Goal: Task Accomplishment & Management: Manage account settings

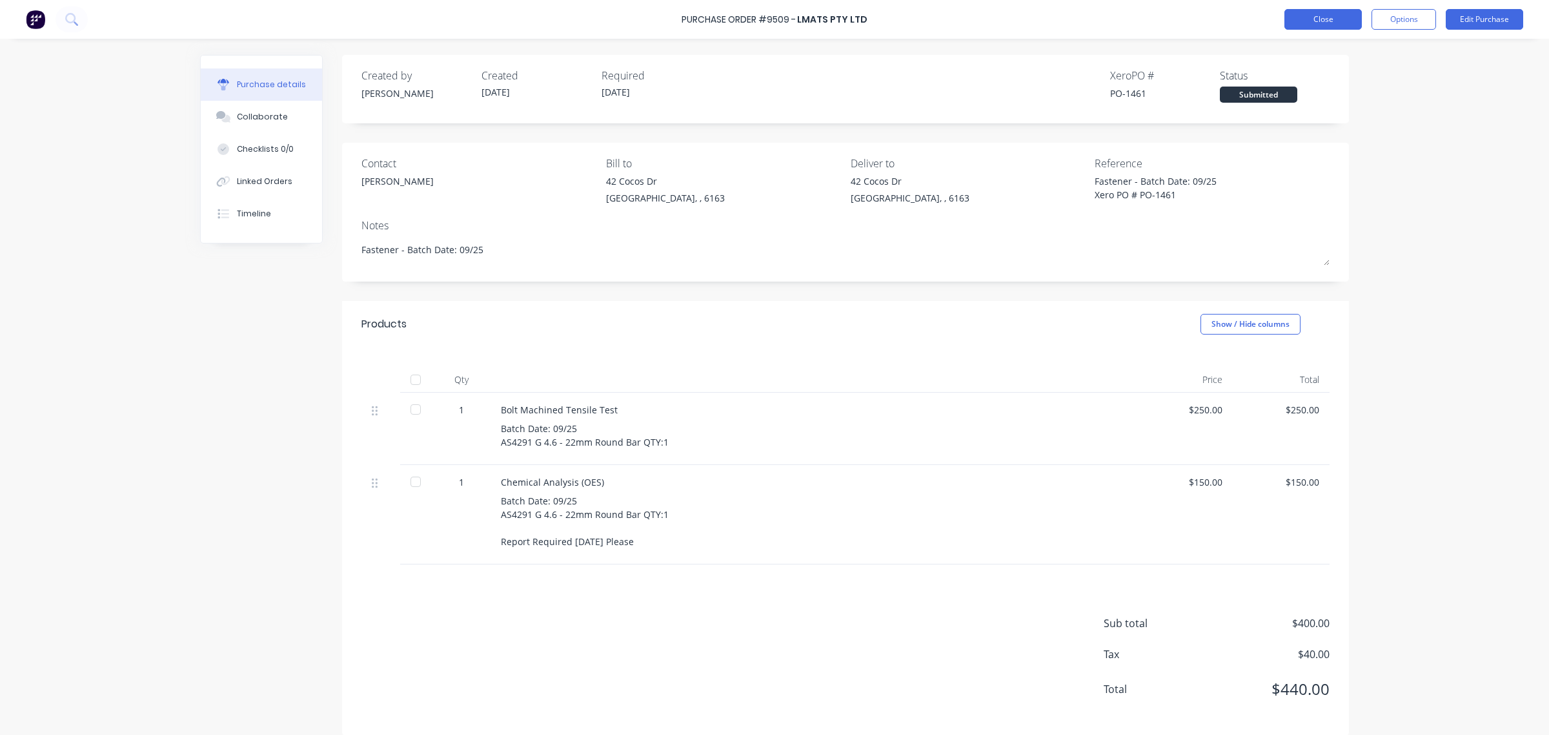
click at [1344, 26] on button "Close" at bounding box center [1323, 19] width 77 height 21
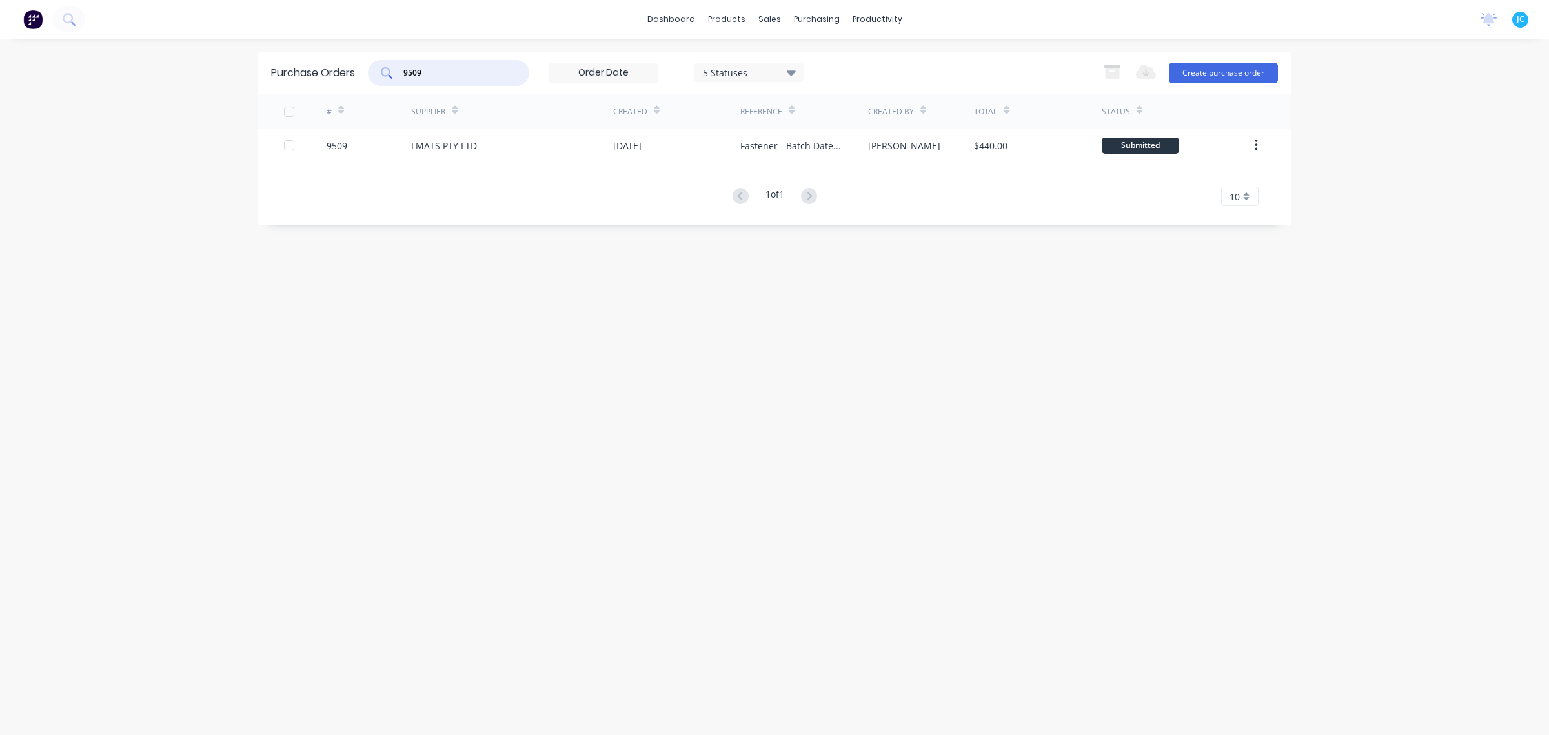
drag, startPoint x: 470, startPoint y: 66, endPoint x: 427, endPoint y: 68, distance: 43.3
click at [427, 68] on input "9509" at bounding box center [455, 72] width 107 height 13
type input "9507"
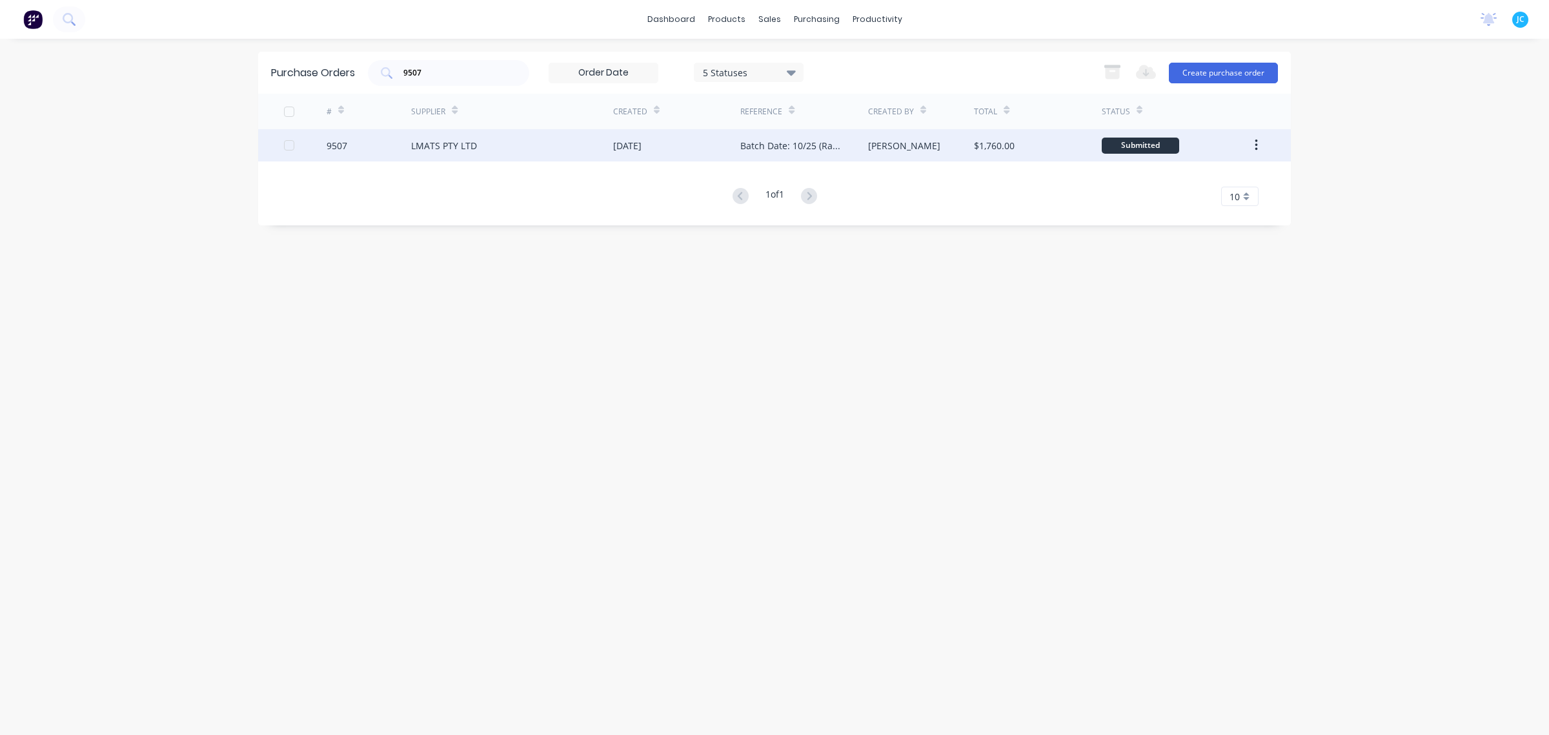
click at [397, 156] on div "9507" at bounding box center [369, 145] width 85 height 32
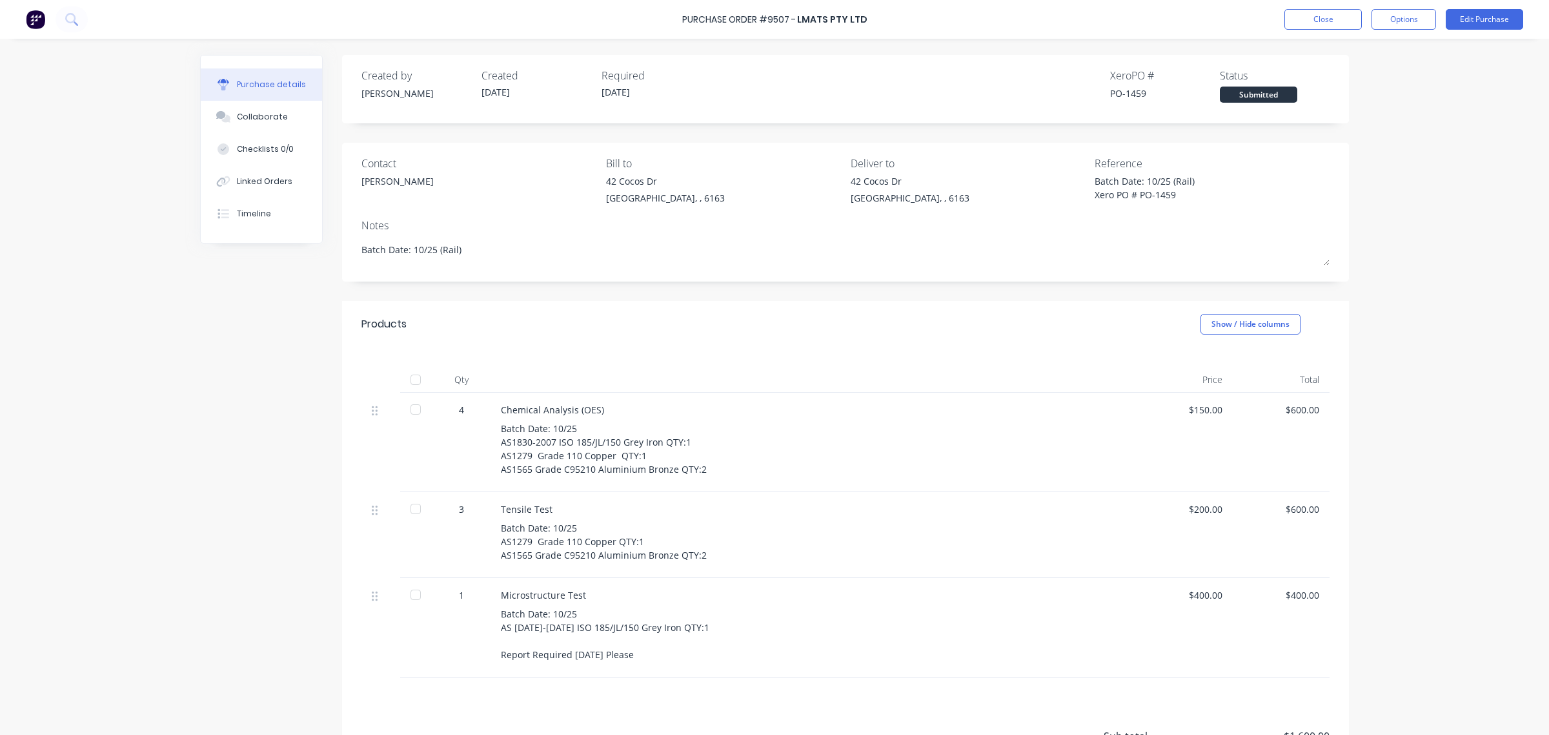
click at [152, 492] on div "Purchase Order #9507 - LMATS PTY LTD Close Options Edit Purchase Purchase detai…" at bounding box center [774, 367] width 1549 height 735
click at [1470, 20] on button "Edit Purchase" at bounding box center [1484, 19] width 77 height 21
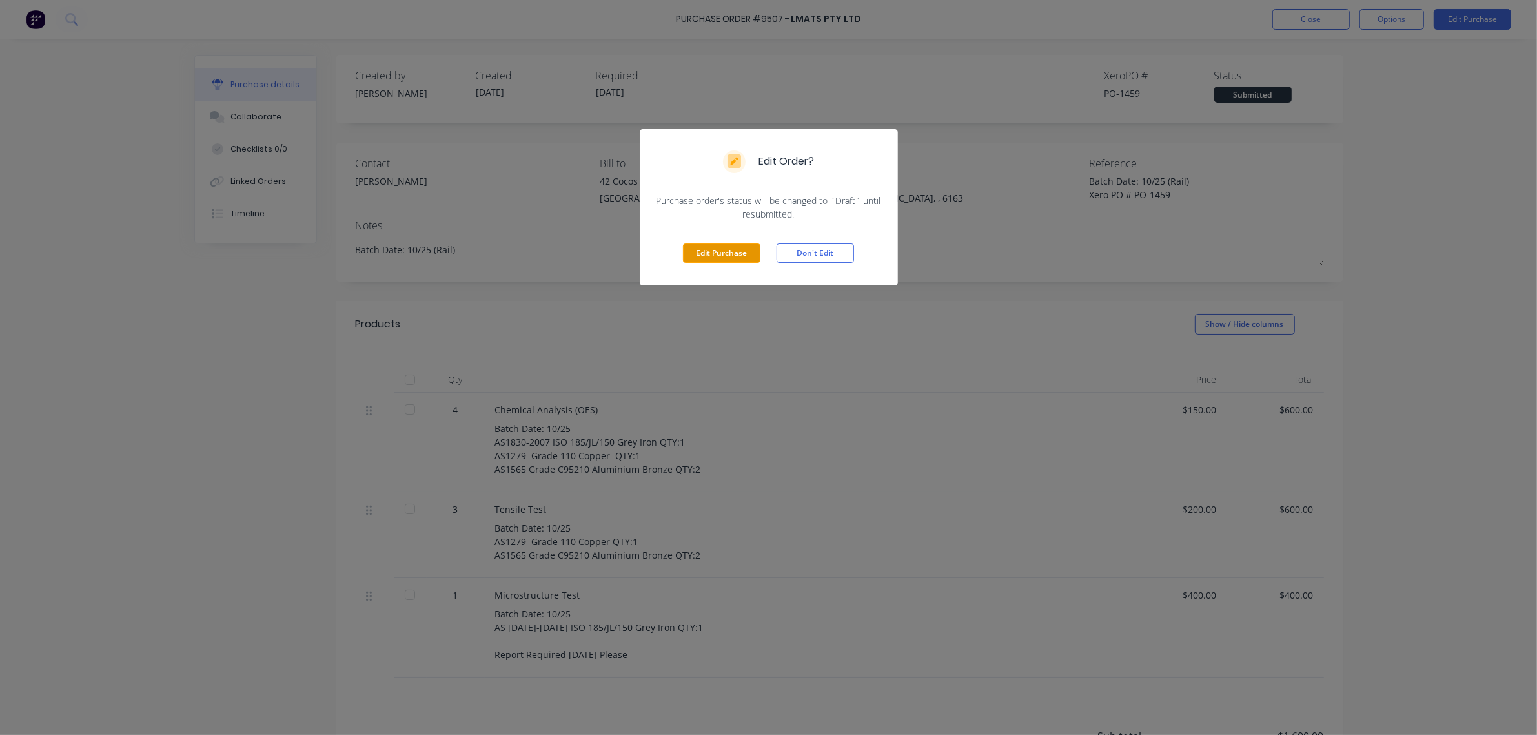
click at [722, 244] on button "Edit Purchase" at bounding box center [721, 252] width 77 height 19
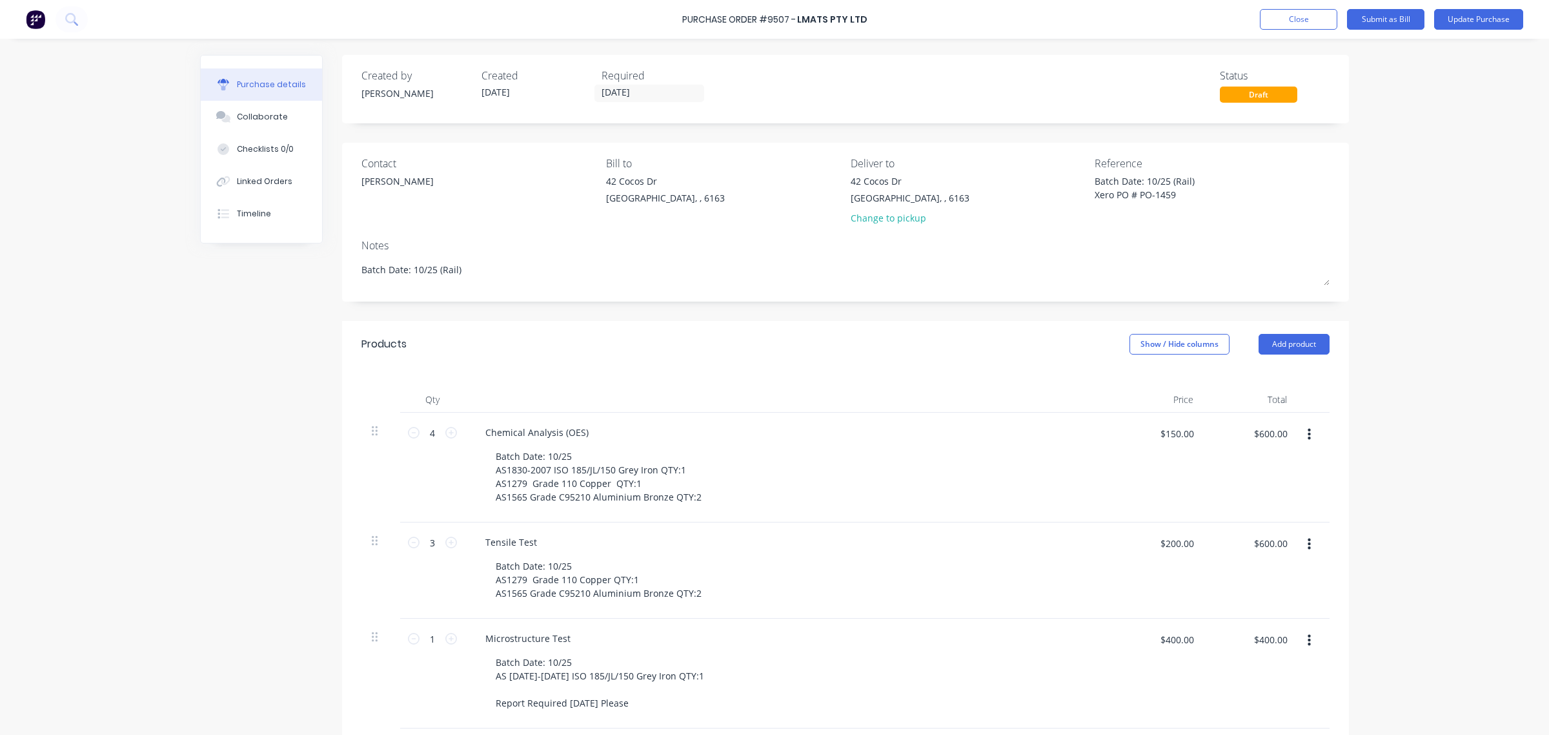
scroll to position [268, 0]
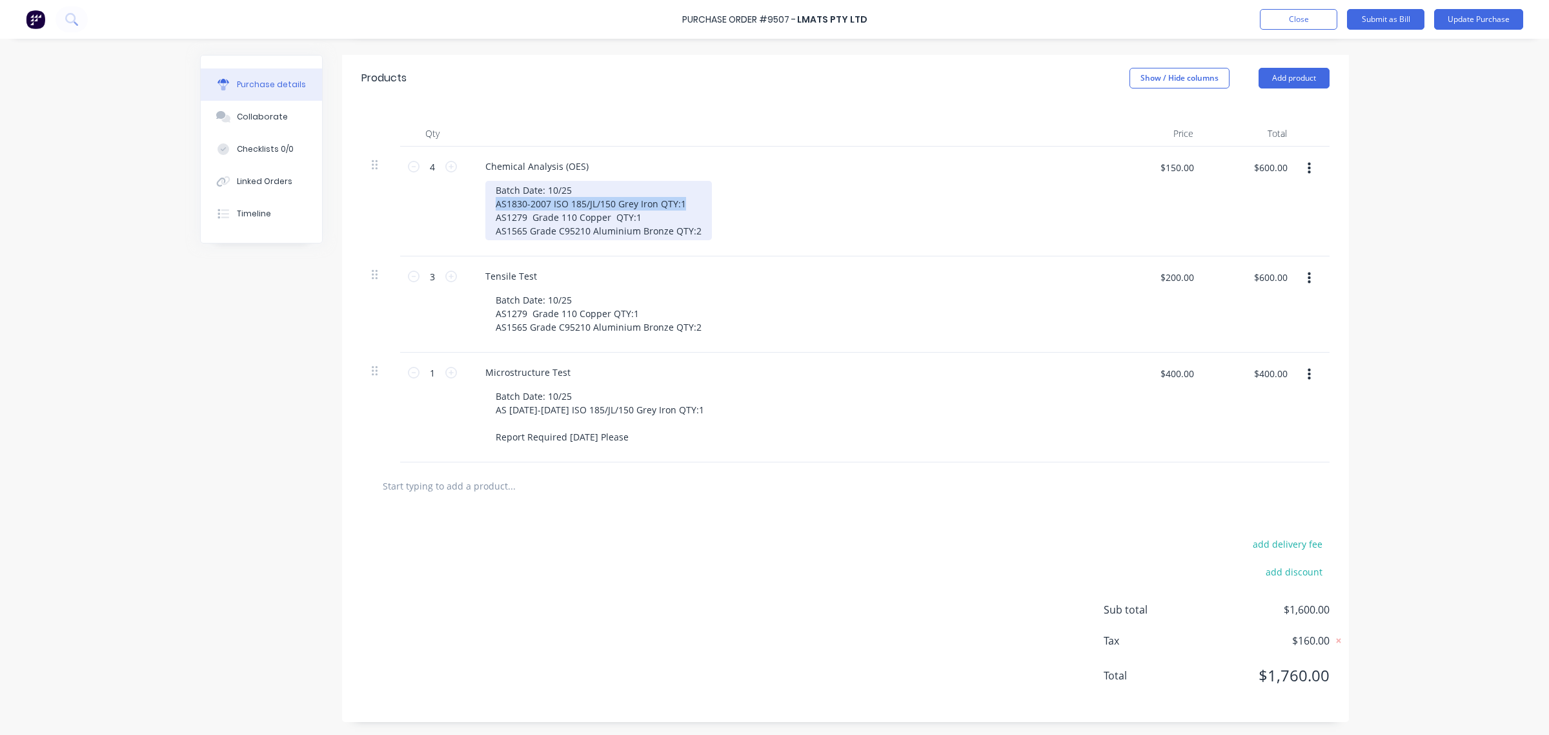
drag, startPoint x: 681, startPoint y: 200, endPoint x: 478, endPoint y: 201, distance: 202.7
click at [478, 201] on div "Chemical Analysis (OES) Batch Date: 10/25 AS1830-2007 ISO 185/JL/150 Grey Iron …" at bounding box center [788, 202] width 646 height 110
type textarea "x"
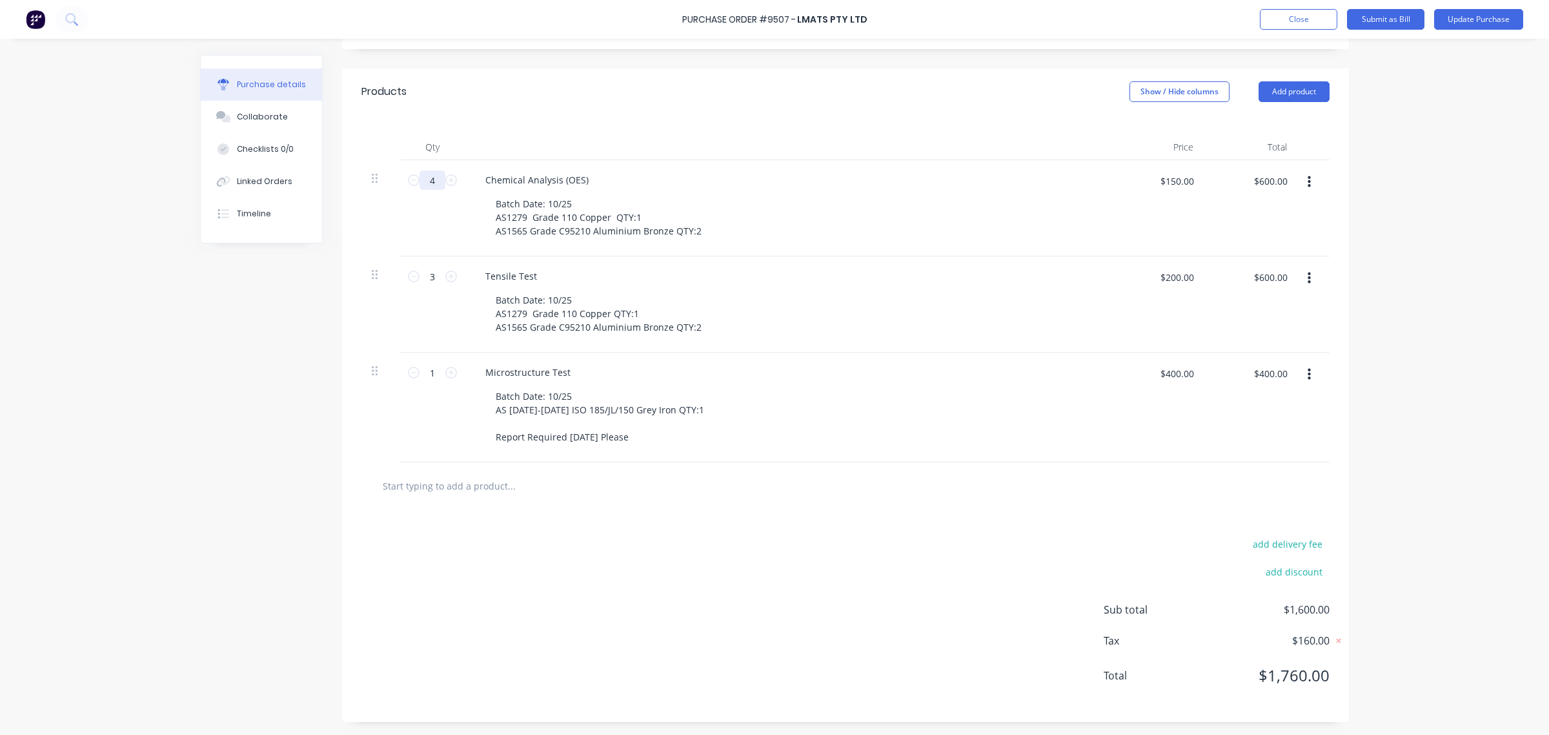
click at [423, 184] on input "4" at bounding box center [433, 179] width 26 height 19
type textarea "x"
type input "3"
type textarea "x"
type input "$450.00"
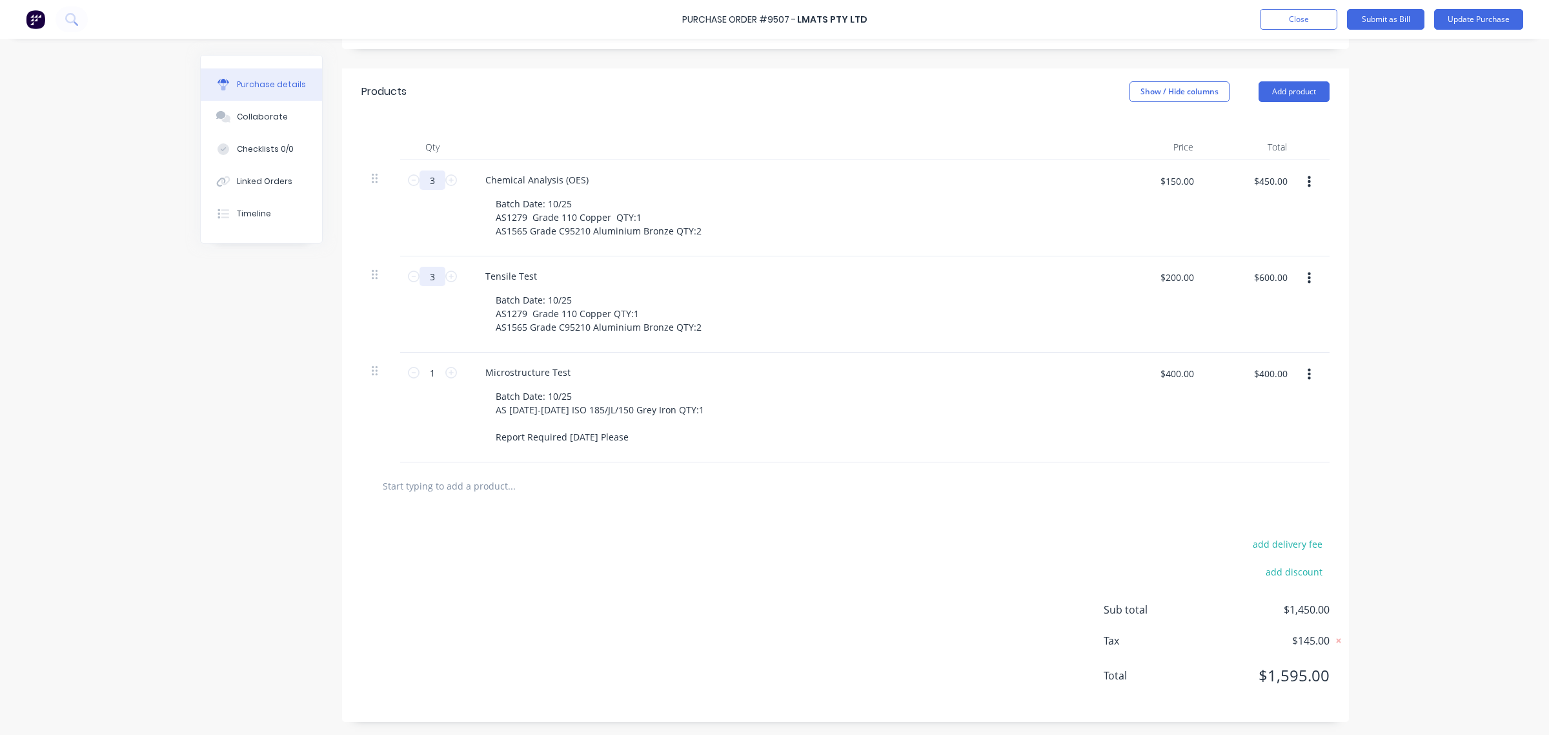
type input "3"
click at [436, 278] on input "3" at bounding box center [433, 276] width 26 height 19
click at [609, 307] on div "Batch Date: 10/25 AS1279 Grade 110 Copper QTY:1 AS1565 Grade C95210 Aluminium B…" at bounding box center [598, 313] width 227 height 46
click at [638, 307] on div "Batch Date: 10/25 AS1279 Grade 110 Copper QTY:1 AS1565 Grade C95210 Aluminium B…" at bounding box center [598, 313] width 227 height 46
type textarea "x"
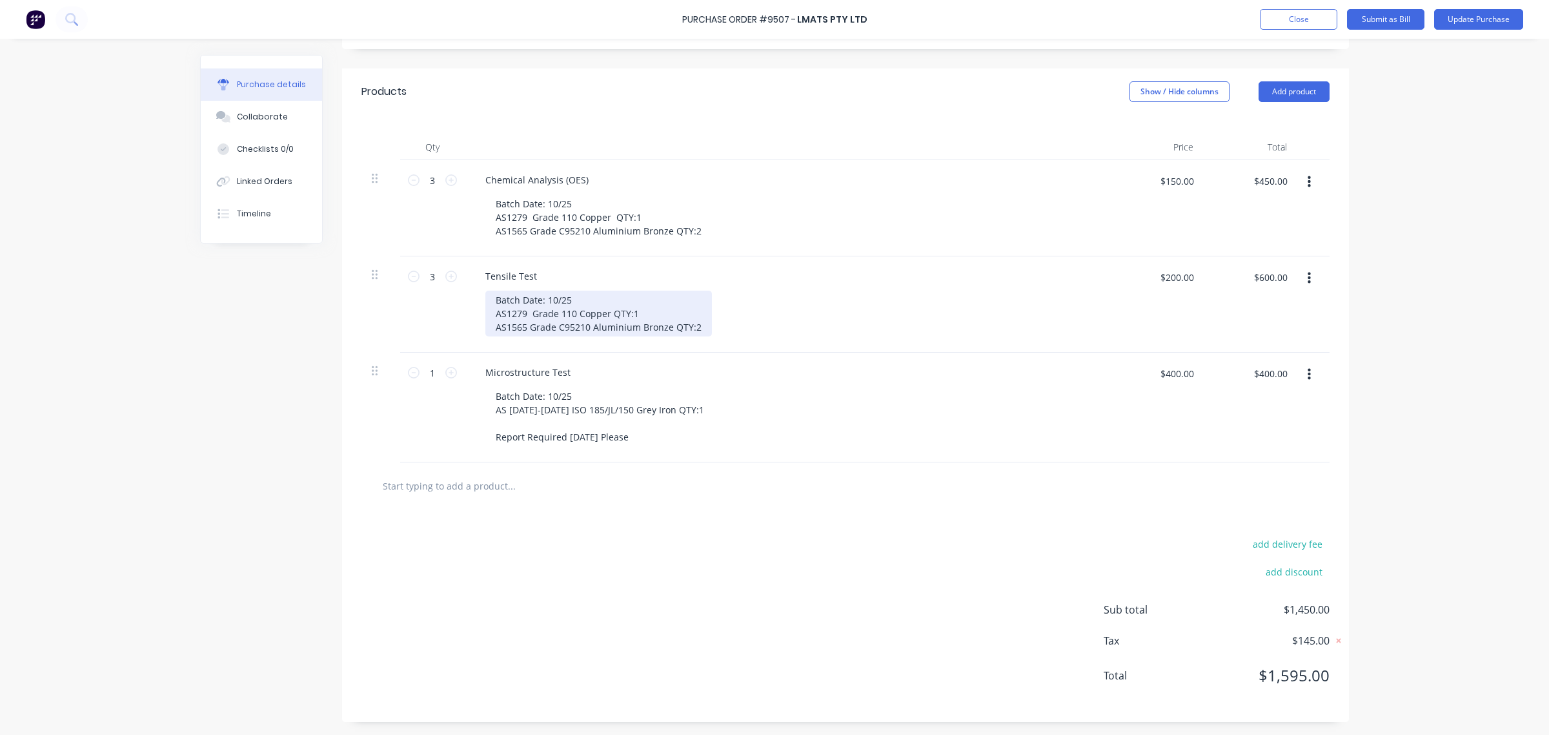
click at [491, 309] on div "Batch Date: 10/25 AS1279 Grade 110 Copper QTY:1 AS1565 Grade C95210 Aluminium B…" at bounding box center [598, 313] width 227 height 46
paste div
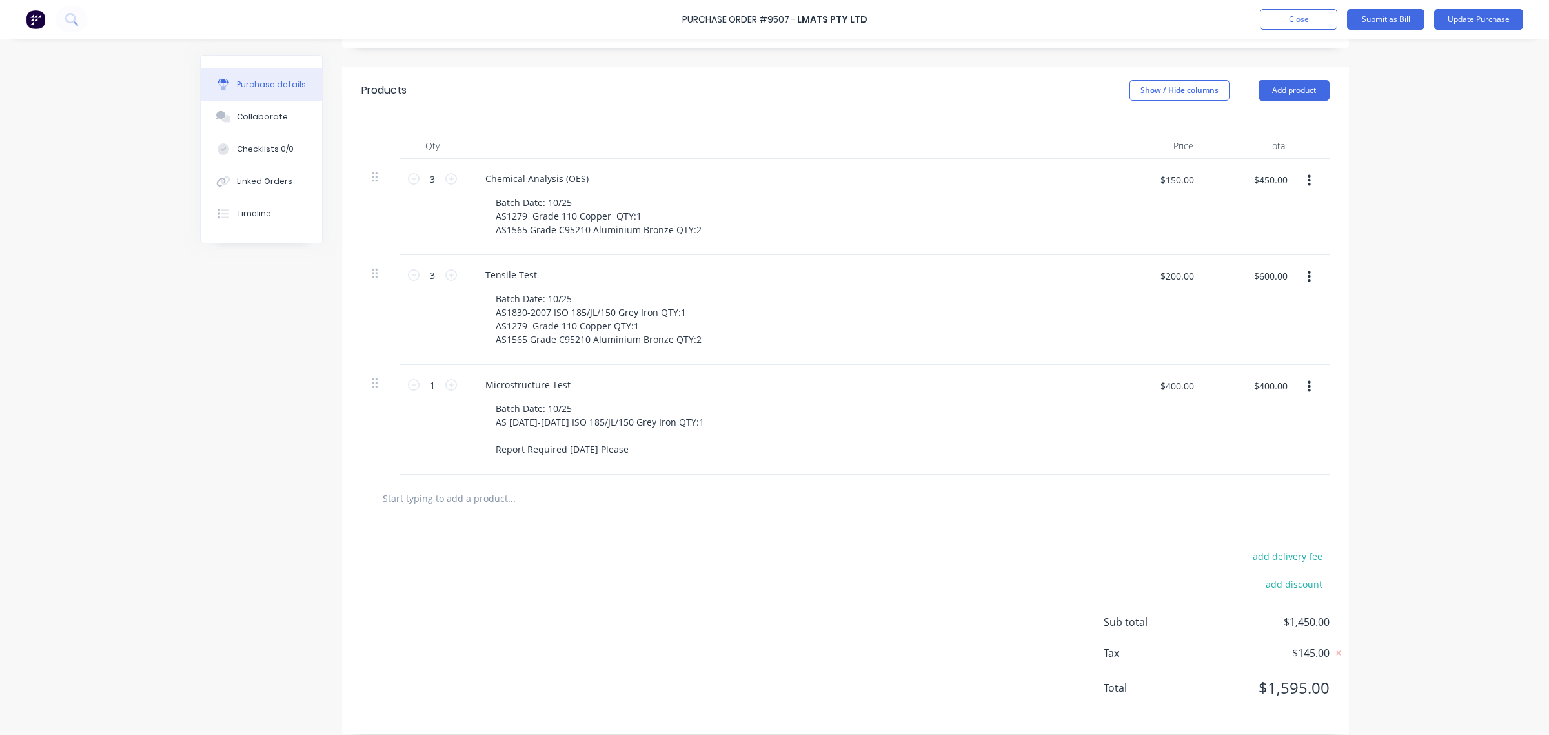
click at [520, 598] on div "add delivery fee add discount Sub total $1,450.00 Tax $145.00 Total $1,595.00" at bounding box center [845, 628] width 1007 height 212
type textarea "x"
click at [425, 275] on input "3" at bounding box center [433, 274] width 26 height 19
type input "4"
type textarea "x"
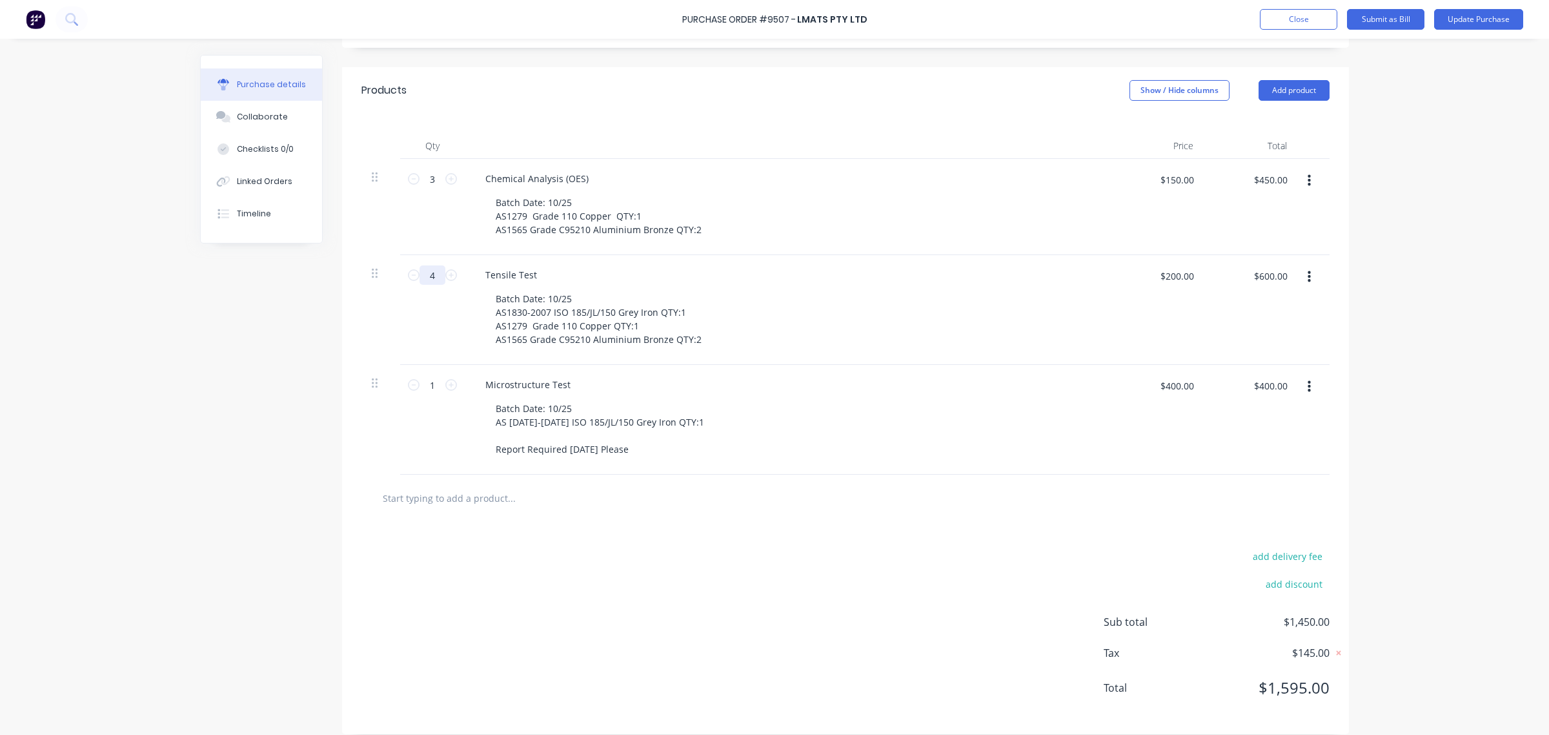
type input "$800.00"
type input "4"
click at [633, 553] on div "add delivery fee add discount Sub total $1,650.00 Tax $165.00 Total $1,815.00" at bounding box center [845, 628] width 1007 height 212
click at [704, 657] on div "add delivery fee add discount Sub total $1,650.00 Tax $165.00 Total $1,815.00" at bounding box center [845, 628] width 1007 height 212
click at [707, 646] on div "add delivery fee add discount Sub total $1,650.00 Tax $165.00 Total $1,815.00" at bounding box center [845, 628] width 1007 height 212
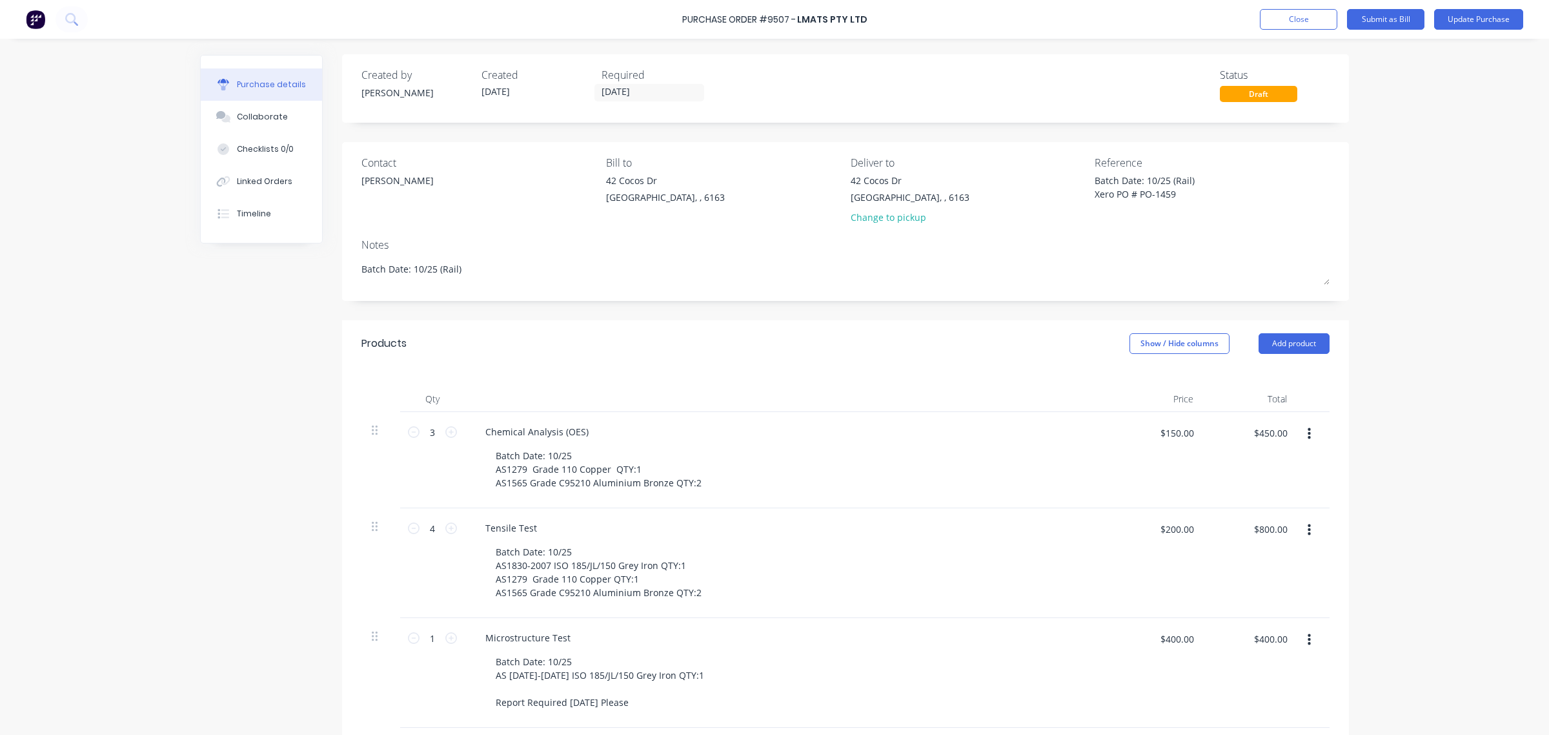
scroll to position [0, 0]
click at [1466, 19] on button "Update Purchase" at bounding box center [1478, 19] width 89 height 21
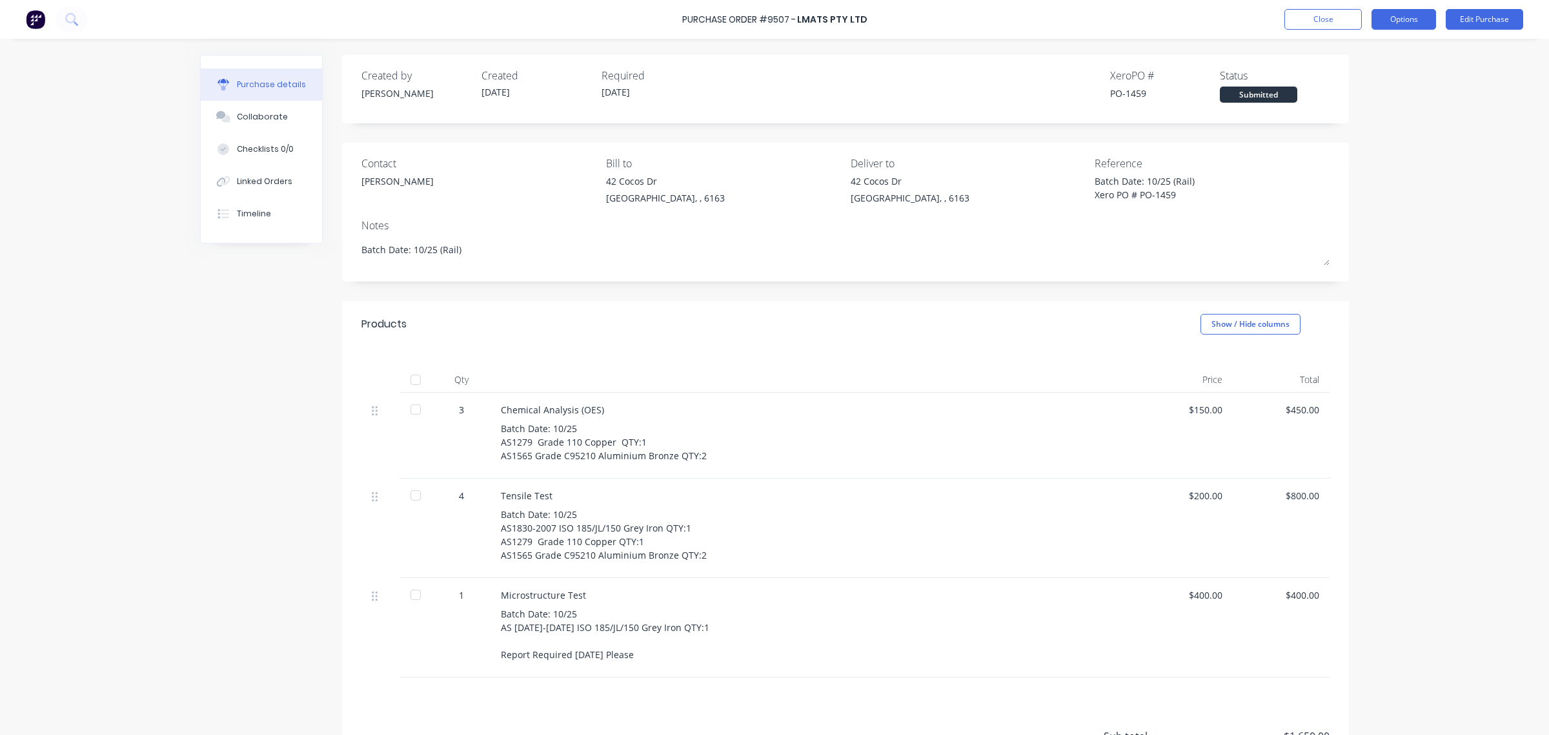
click at [1411, 24] on button "Options" at bounding box center [1404, 19] width 65 height 21
click at [1409, 46] on div "Print / Email" at bounding box center [1374, 52] width 99 height 19
click at [1392, 79] on div "With pricing" at bounding box center [1374, 78] width 99 height 19
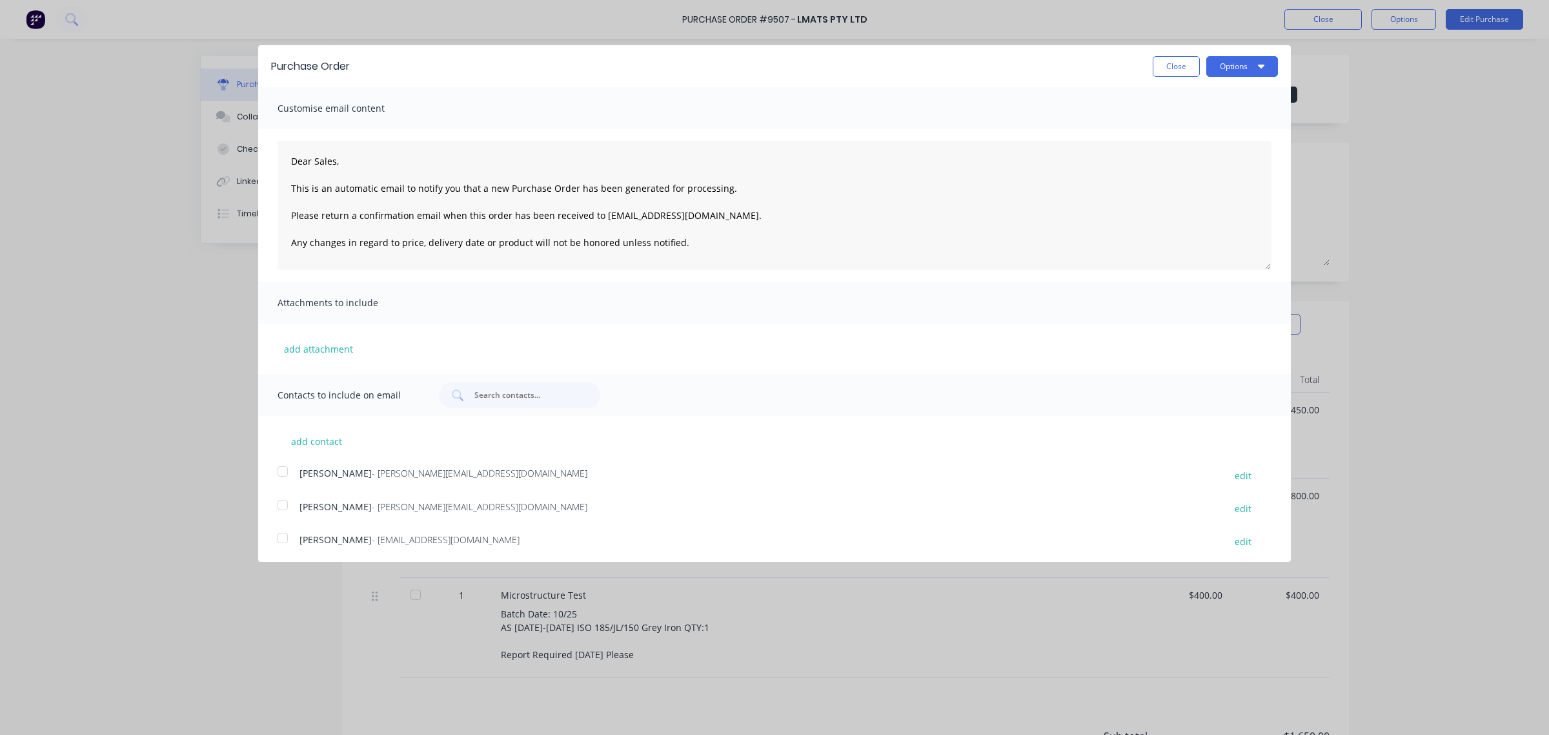
click at [279, 512] on div at bounding box center [283, 505] width 26 height 26
click at [281, 544] on div at bounding box center [283, 538] width 26 height 26
click at [1252, 57] on button "Options" at bounding box center [1242, 66] width 72 height 21
click at [1217, 121] on div "Email" at bounding box center [1216, 125] width 99 height 19
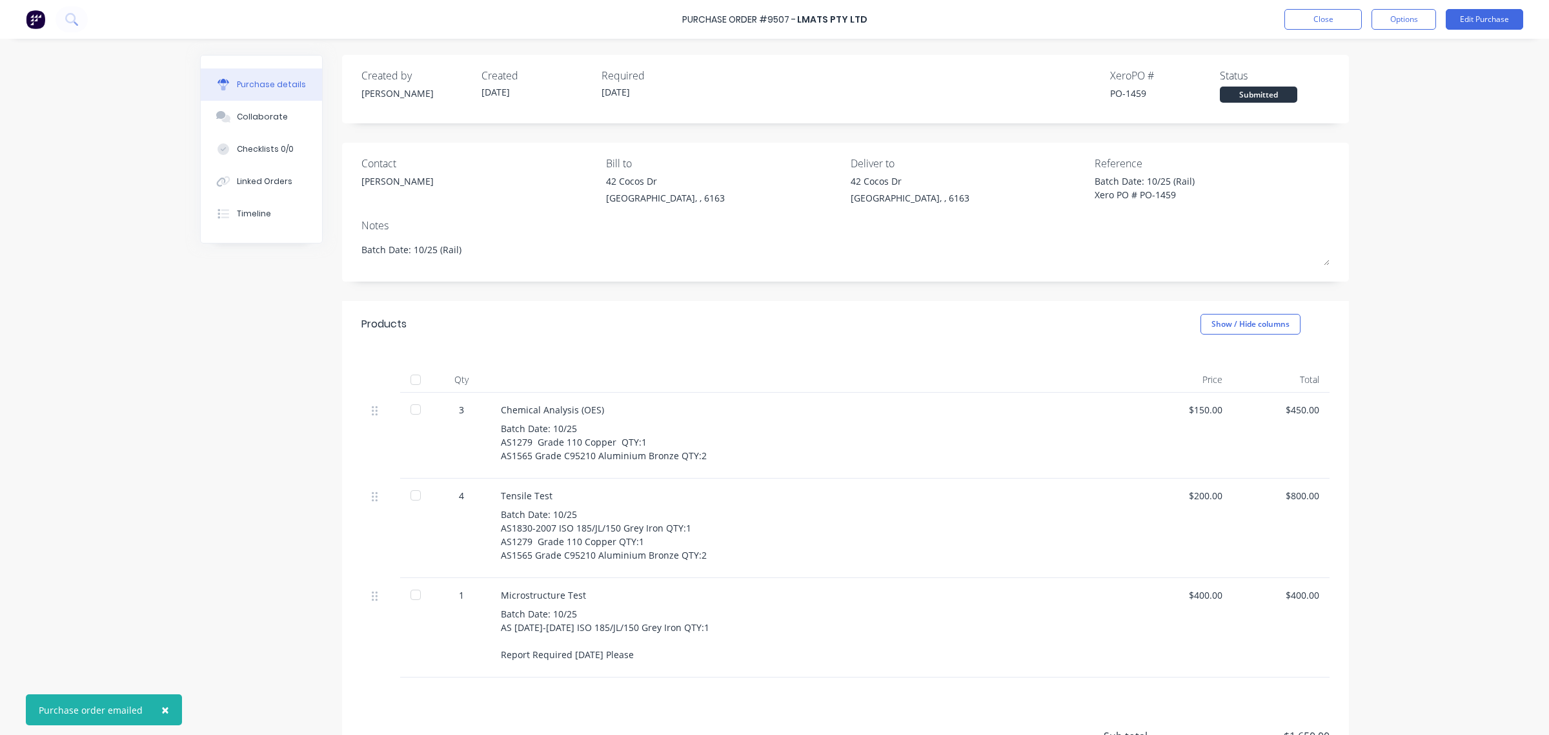
type textarea "x"
